Goal: Task Accomplishment & Management: Complete application form

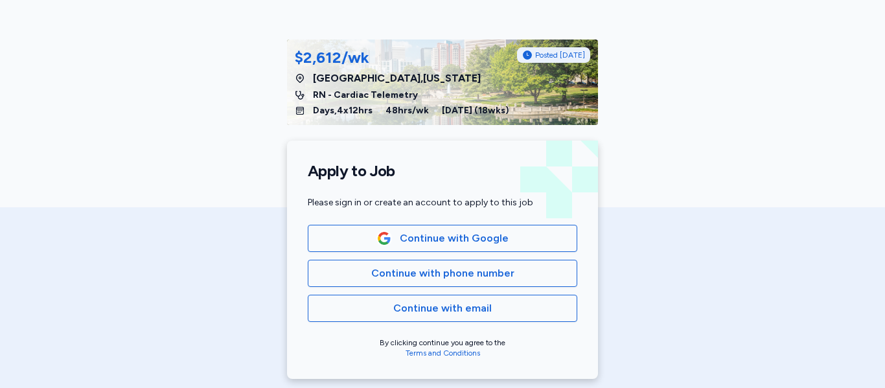
scroll to position [152, 0]
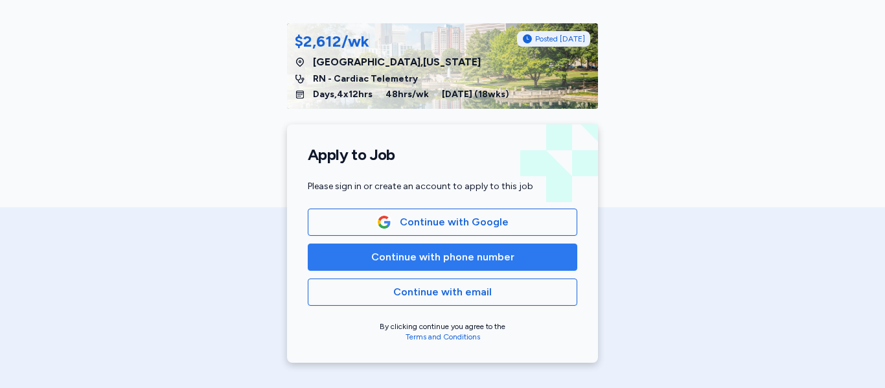
click at [450, 246] on button "Continue with phone number" at bounding box center [443, 257] width 270 height 27
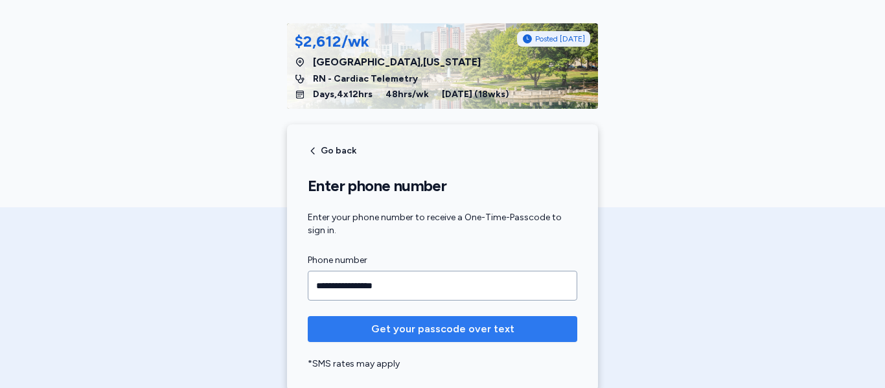
type input "**********"
click at [456, 338] on button "Get your passcode over text" at bounding box center [443, 329] width 270 height 26
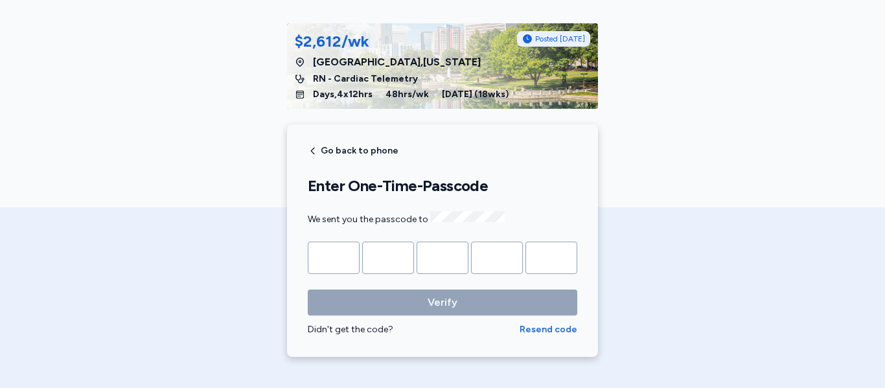
type input "*"
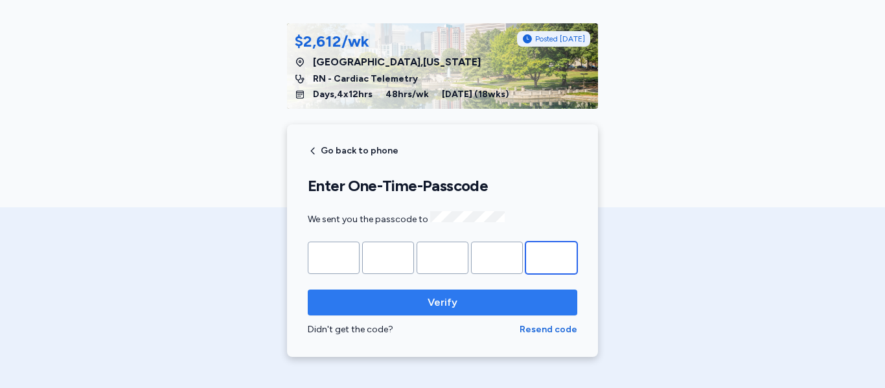
type input "*"
click at [496, 307] on span "Verify" at bounding box center [442, 303] width 249 height 16
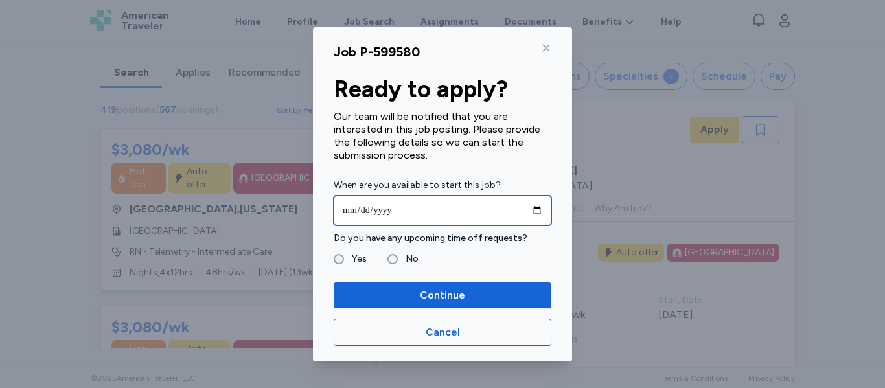
click at [540, 213] on input "date" at bounding box center [443, 211] width 218 height 30
type input "**********"
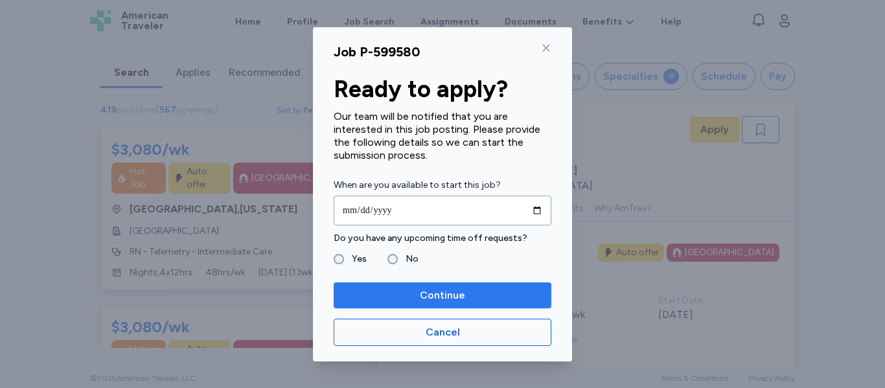
click at [407, 288] on span "Continue" at bounding box center [442, 296] width 197 height 16
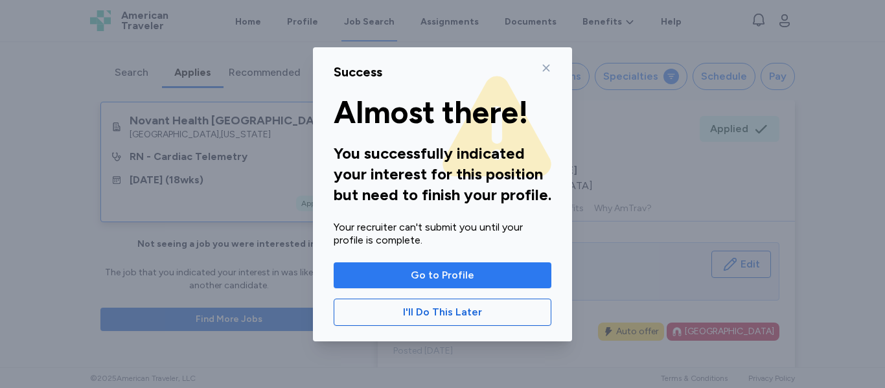
click at [429, 279] on span "Go to Profile" at bounding box center [442, 276] width 63 height 16
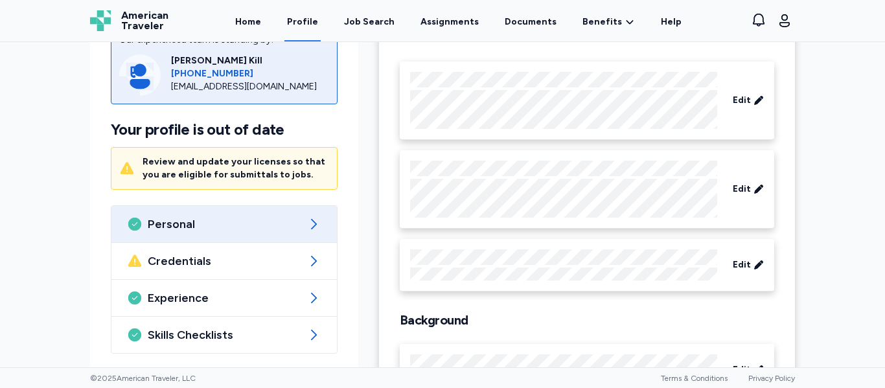
scroll to position [117, 0]
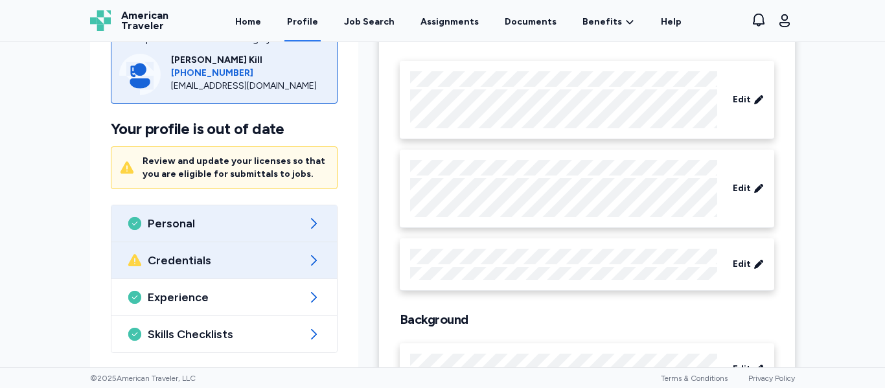
click at [299, 264] on div "Credentials" at bounding box center [223, 260] width 225 height 36
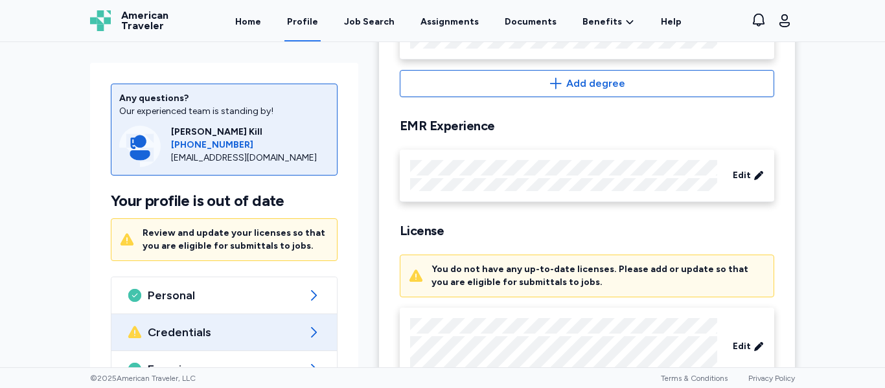
scroll to position [443, 0]
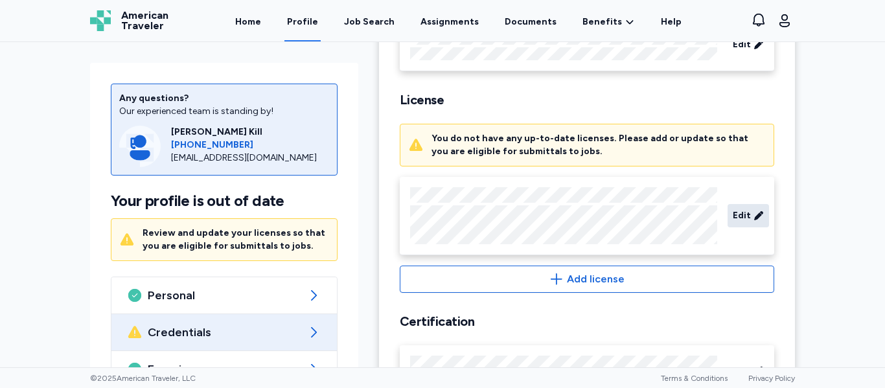
click at [747, 217] on div "Edit" at bounding box center [748, 215] width 41 height 23
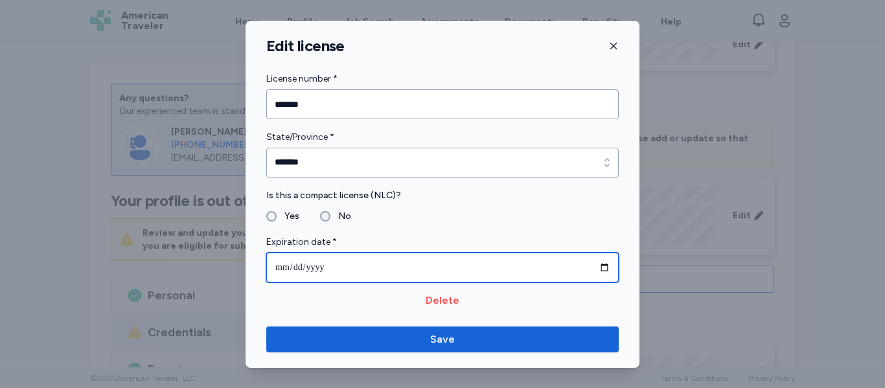
click at [328, 266] on input "**********" at bounding box center [442, 268] width 352 height 30
click at [608, 264] on input "**********" at bounding box center [442, 268] width 352 height 30
type input "**********"
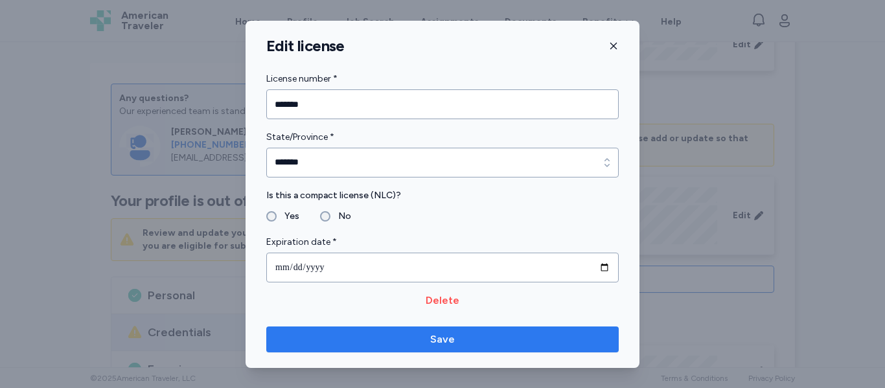
click at [421, 330] on button "Save" at bounding box center [442, 340] width 352 height 26
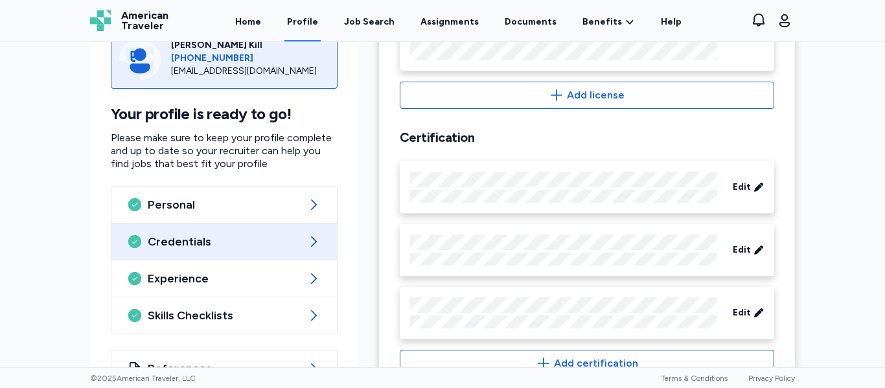
scroll to position [577, 0]
click at [747, 192] on div "Edit" at bounding box center [748, 186] width 41 height 23
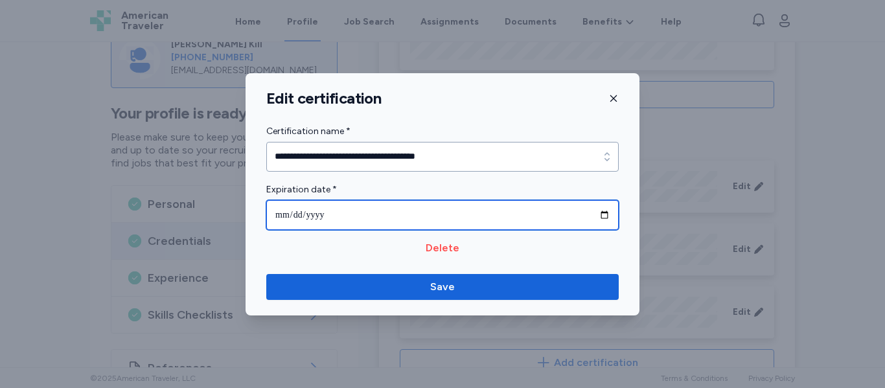
click at [608, 216] on input "**********" at bounding box center [442, 215] width 352 height 30
type input "**********"
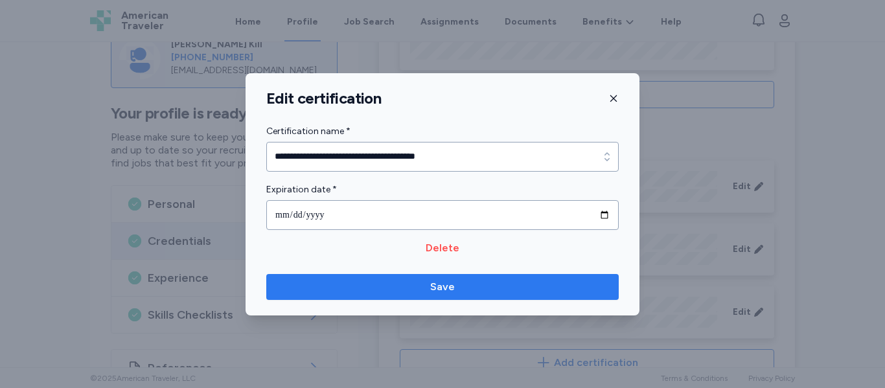
click at [387, 287] on span "Save" at bounding box center [443, 287] width 332 height 16
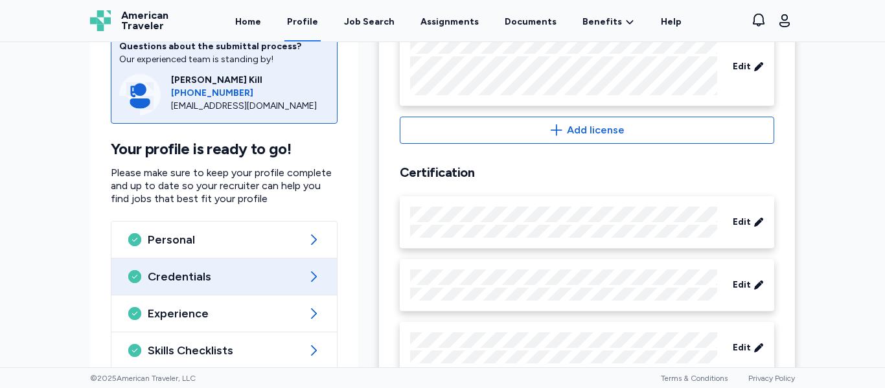
scroll to position [617, 0]
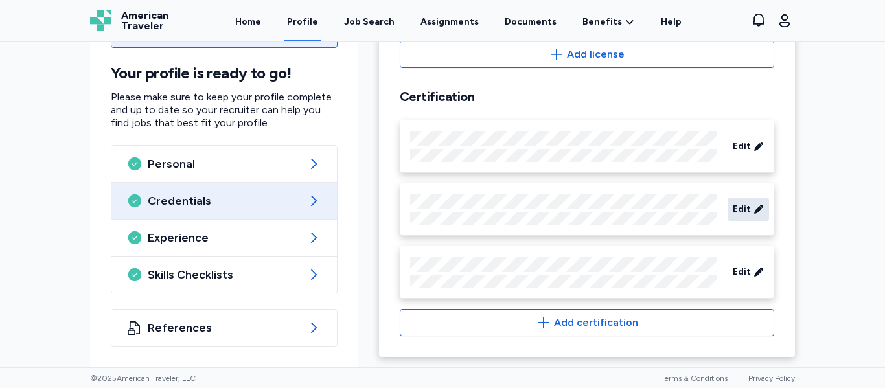
click at [757, 208] on icon at bounding box center [759, 209] width 10 height 13
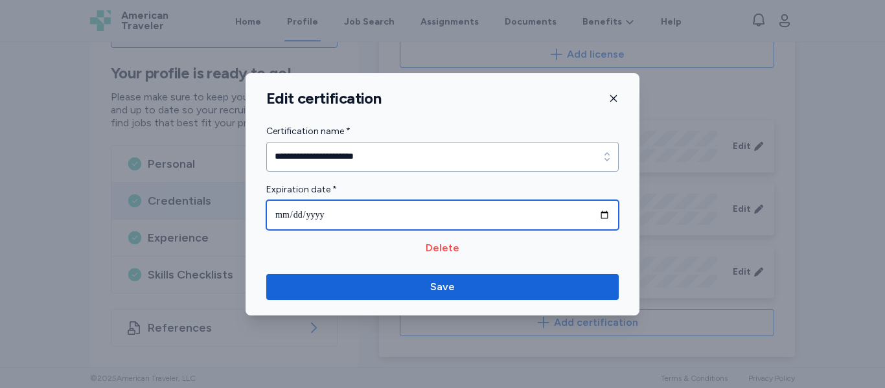
click at [604, 217] on input "**********" at bounding box center [442, 215] width 352 height 30
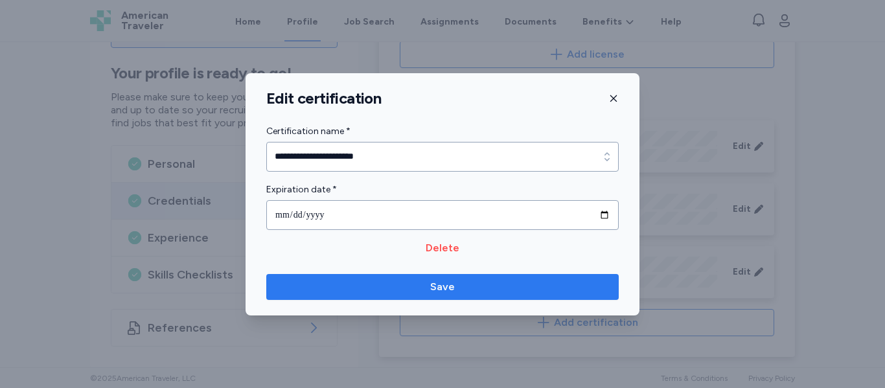
type input "**********"
click at [430, 288] on span "Save" at bounding box center [443, 287] width 332 height 16
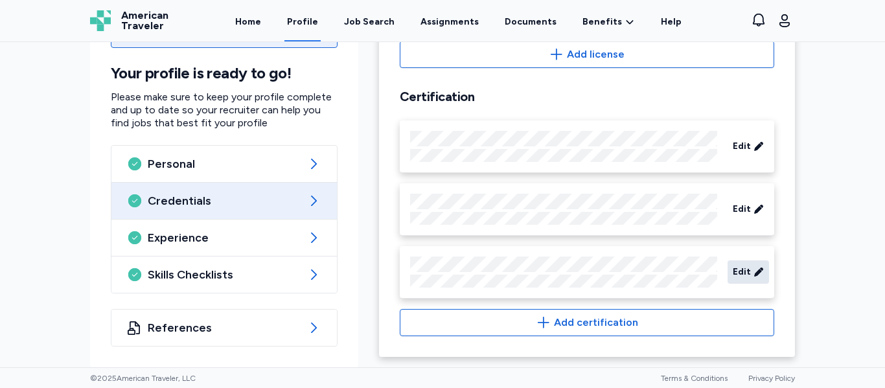
click at [747, 269] on div "Edit" at bounding box center [748, 271] width 41 height 23
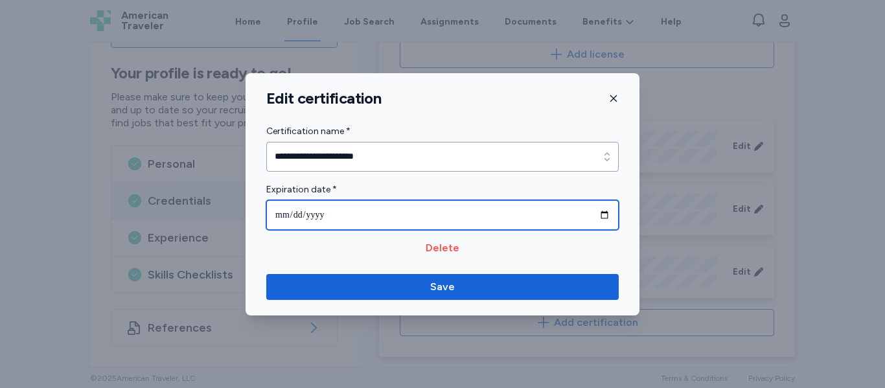
click at [606, 218] on input "**********" at bounding box center [442, 215] width 352 height 30
type input "**********"
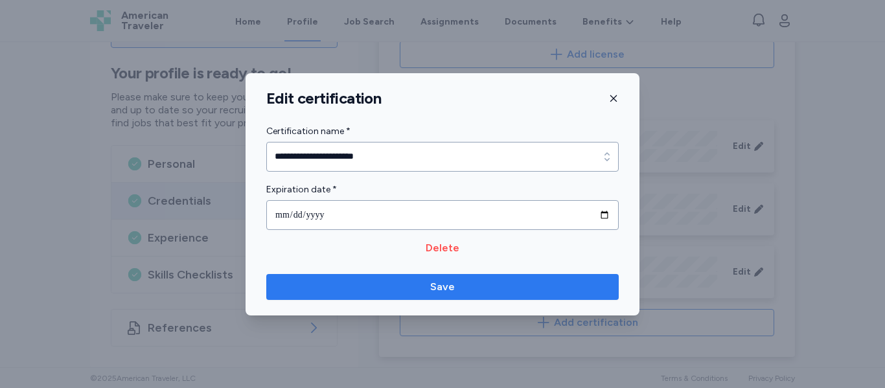
click at [413, 286] on span "Save" at bounding box center [443, 287] width 332 height 16
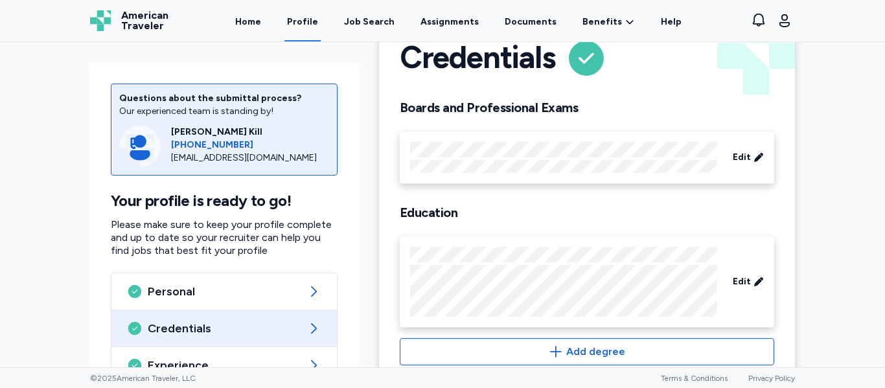
scroll to position [0, 0]
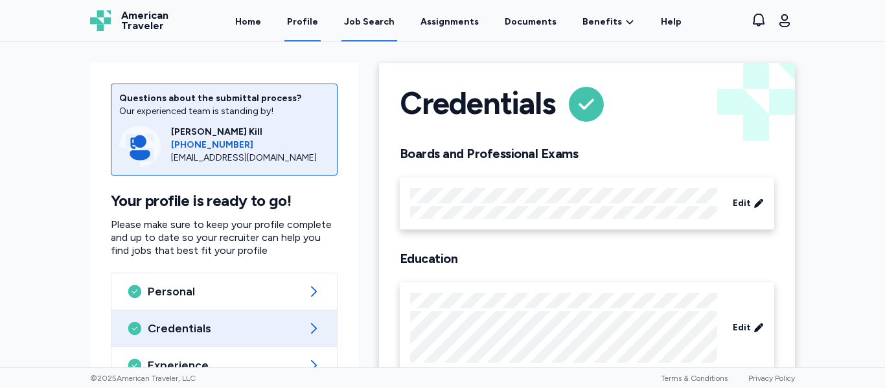
click at [386, 25] on div "Job Search" at bounding box center [369, 22] width 51 height 13
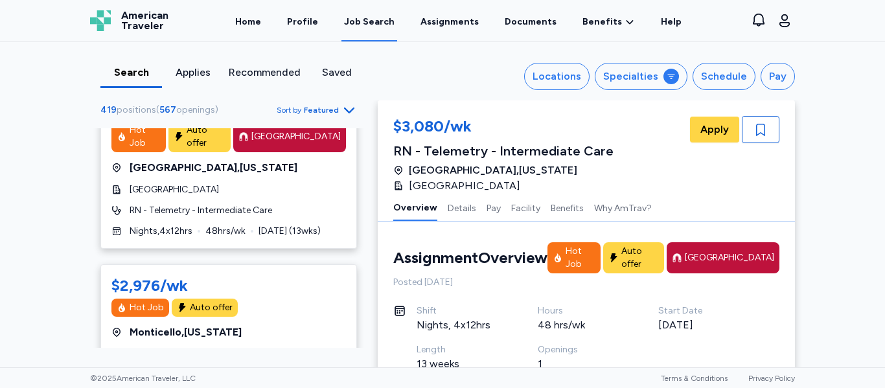
scroll to position [220, 0]
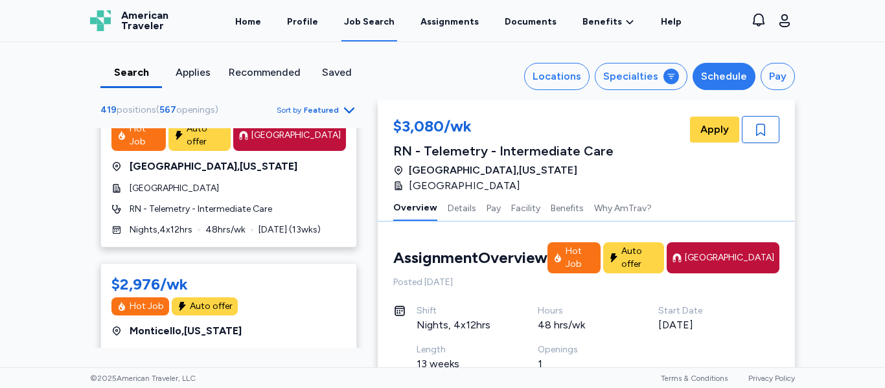
click at [717, 79] on div "Schedule" at bounding box center [724, 77] width 46 height 16
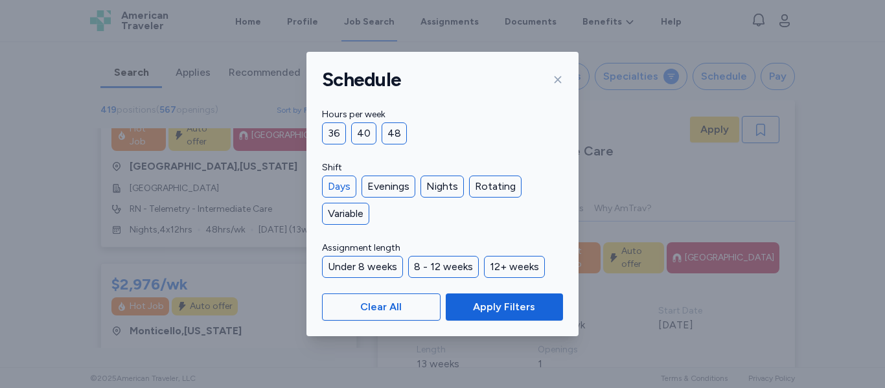
click at [352, 184] on div "Days" at bounding box center [339, 187] width 34 height 22
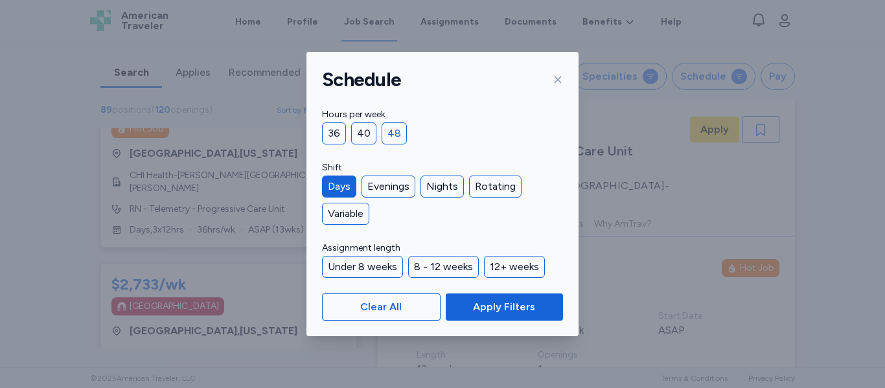
click at [386, 139] on div "48" at bounding box center [394, 133] width 25 height 22
click at [333, 131] on div "36" at bounding box center [334, 133] width 24 height 22
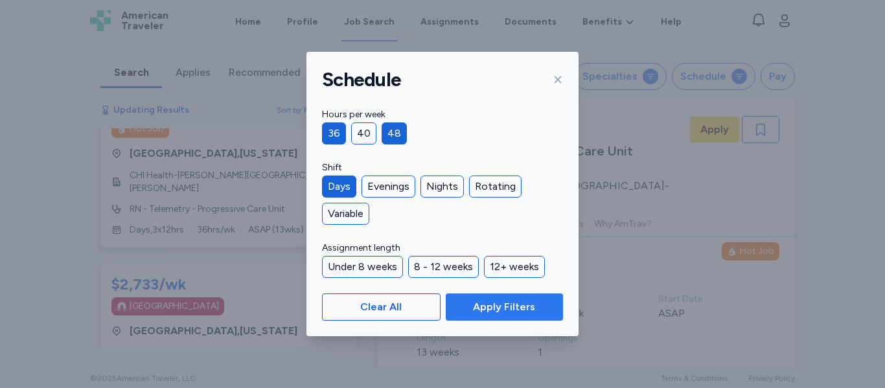
click at [459, 312] on span "Apply Filters" at bounding box center [504, 307] width 97 height 16
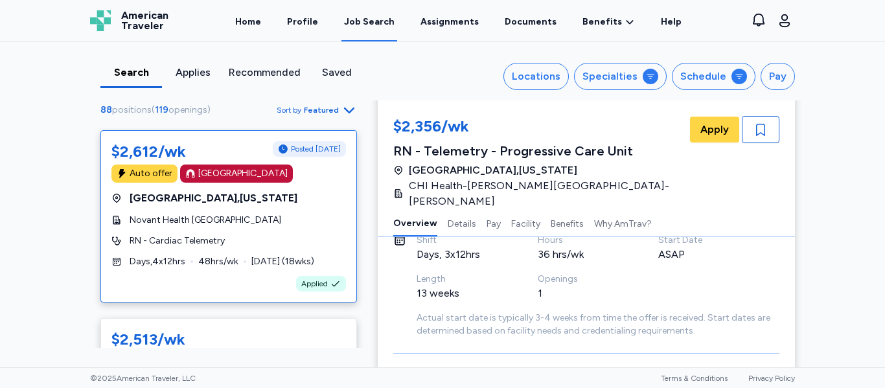
scroll to position [354, 0]
click at [303, 240] on div "RN - Cardiac Telemetry" at bounding box center [228, 240] width 235 height 13
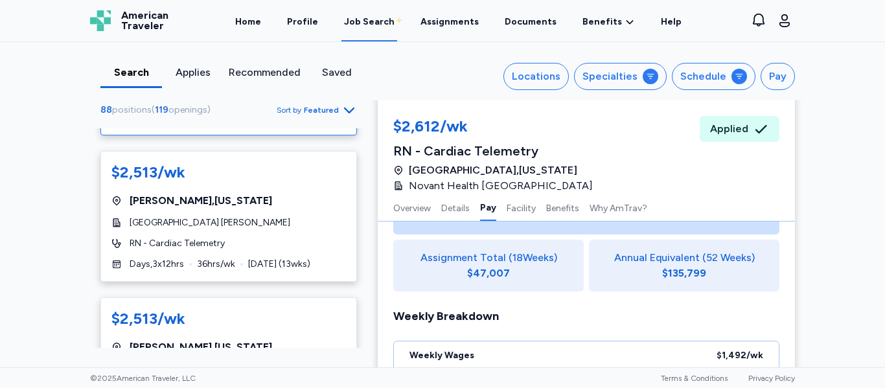
scroll to position [521, 0]
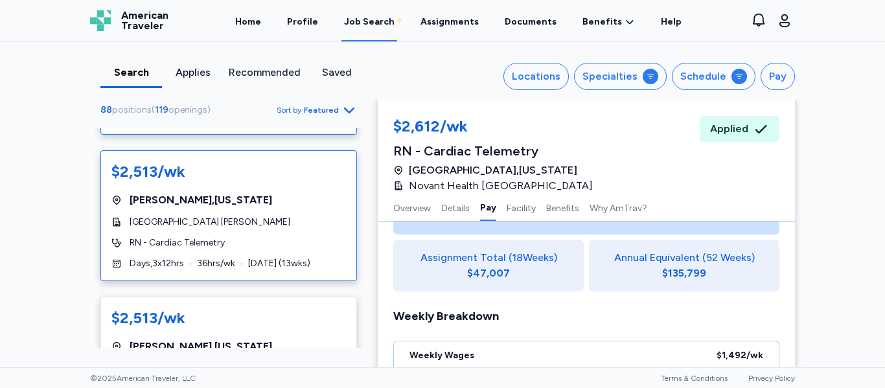
click at [297, 241] on div "RN - Cardiac Telemetry" at bounding box center [228, 242] width 235 height 13
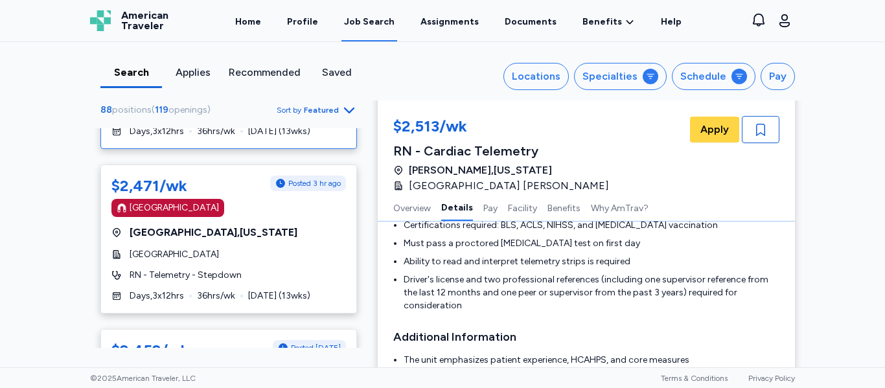
scroll to position [828, 0]
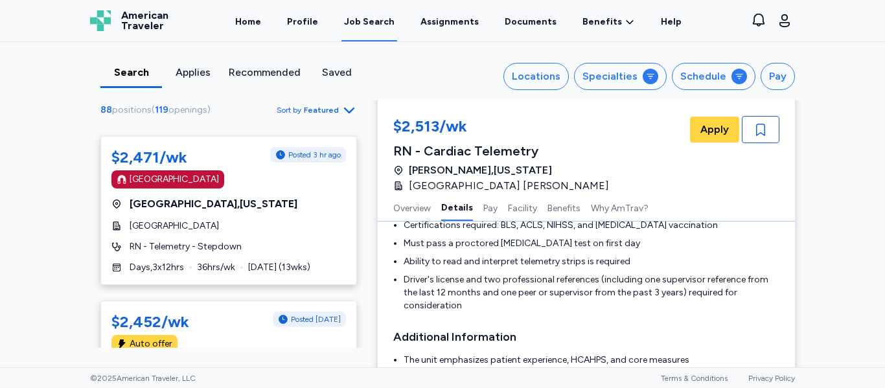
click at [286, 251] on div "RN - Telemetry - Stepdown" at bounding box center [228, 246] width 235 height 13
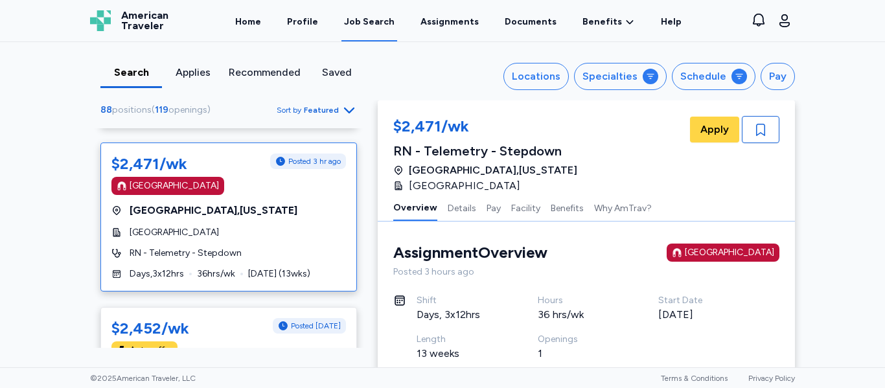
scroll to position [820, 0]
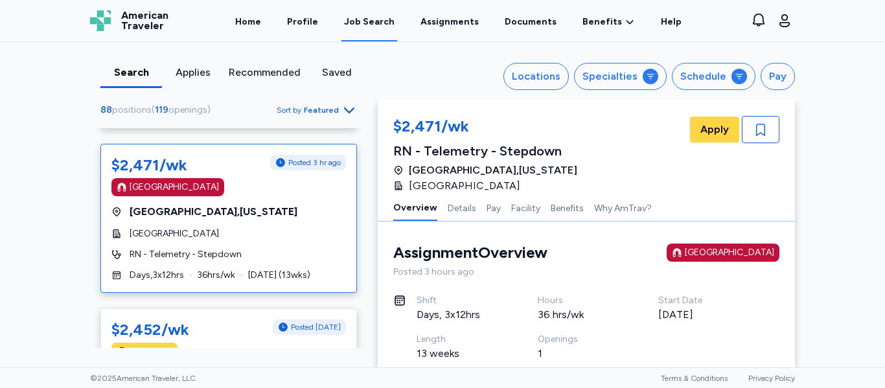
click at [306, 237] on div "[GEOGRAPHIC_DATA]" at bounding box center [228, 233] width 235 height 13
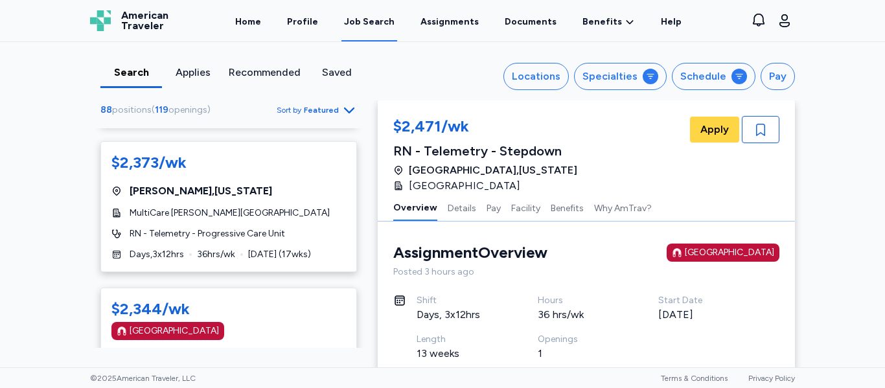
scroll to position [1445, 0]
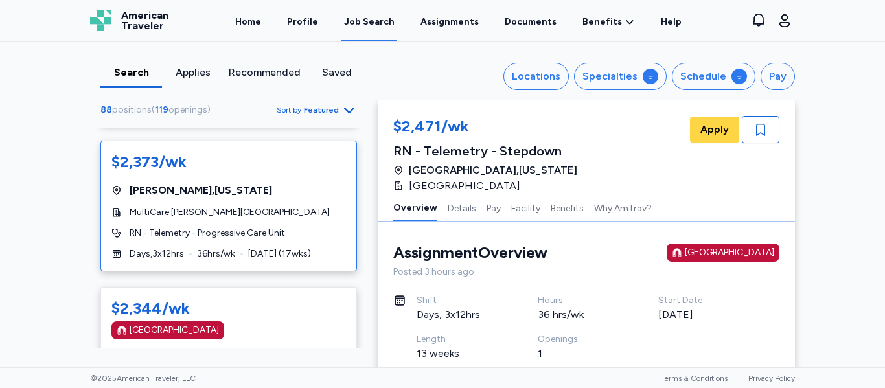
click at [277, 214] on div "MultiCare [PERSON_NAME][GEOGRAPHIC_DATA]" at bounding box center [228, 212] width 235 height 13
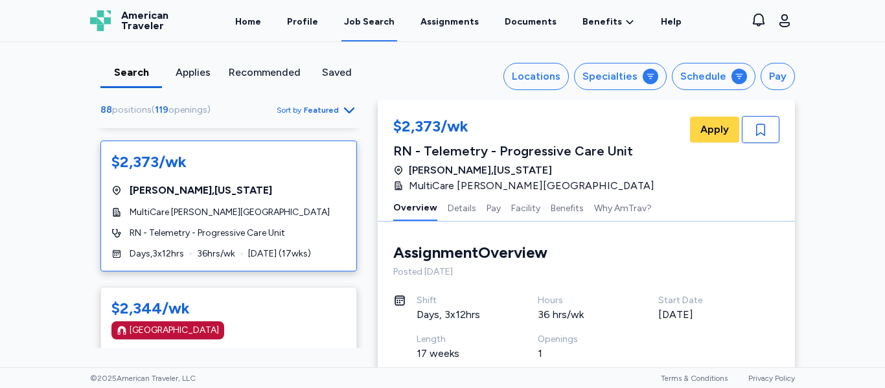
scroll to position [1, 0]
click at [277, 214] on div "MultiCare [PERSON_NAME][GEOGRAPHIC_DATA]" at bounding box center [228, 212] width 235 height 13
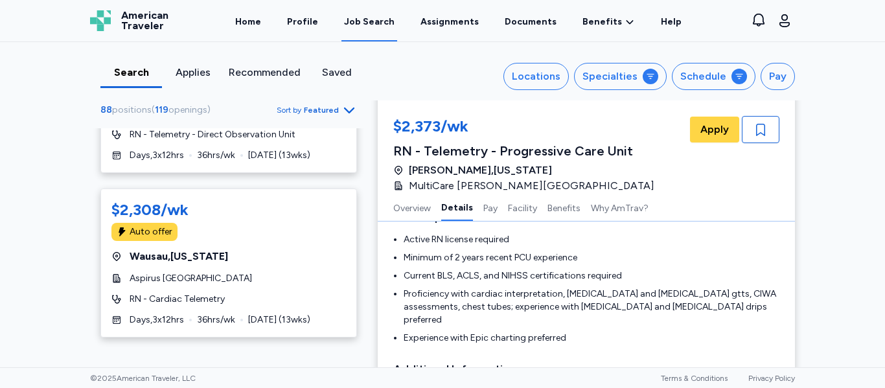
scroll to position [2045, 0]
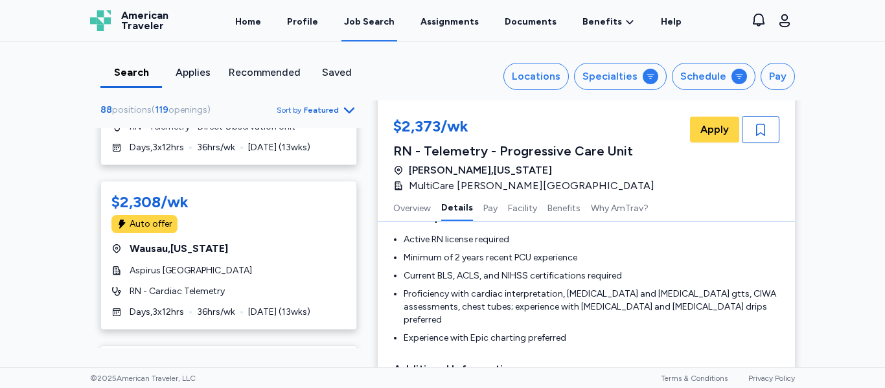
click at [224, 279] on div "$2,308/wk Auto offer [GEOGRAPHIC_DATA] , [US_STATE] Aspirus [GEOGRAPHIC_DATA] R…" at bounding box center [228, 255] width 257 height 149
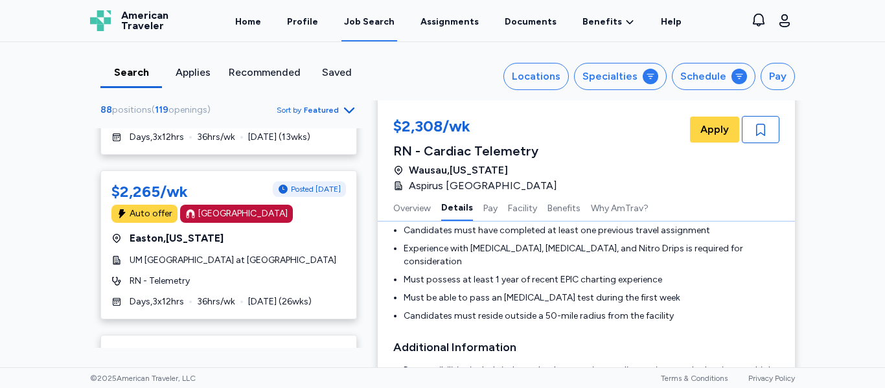
scroll to position [2825, 0]
click at [211, 284] on div "RN - Telemetry" at bounding box center [228, 280] width 235 height 13
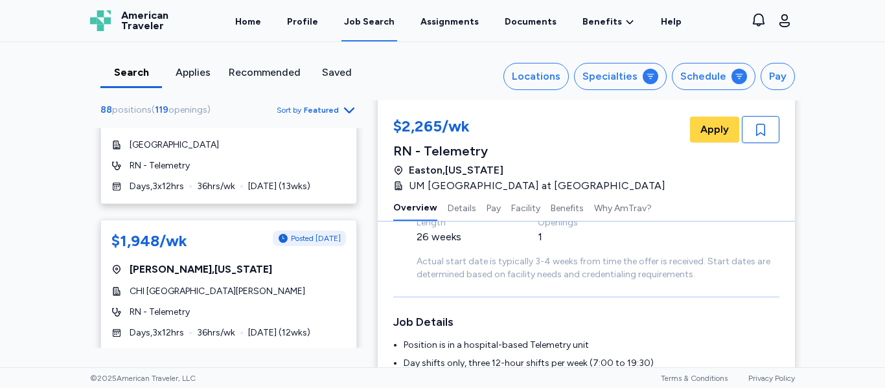
scroll to position [117, 0]
click at [347, 369] on icon "Go to next 50 jobs" at bounding box center [350, 374] width 6 height 10
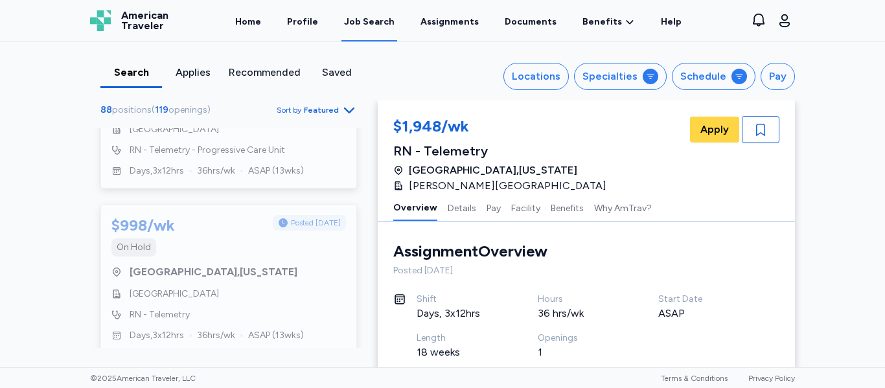
scroll to position [5847, 0]
